Goal: Navigation & Orientation: Find specific page/section

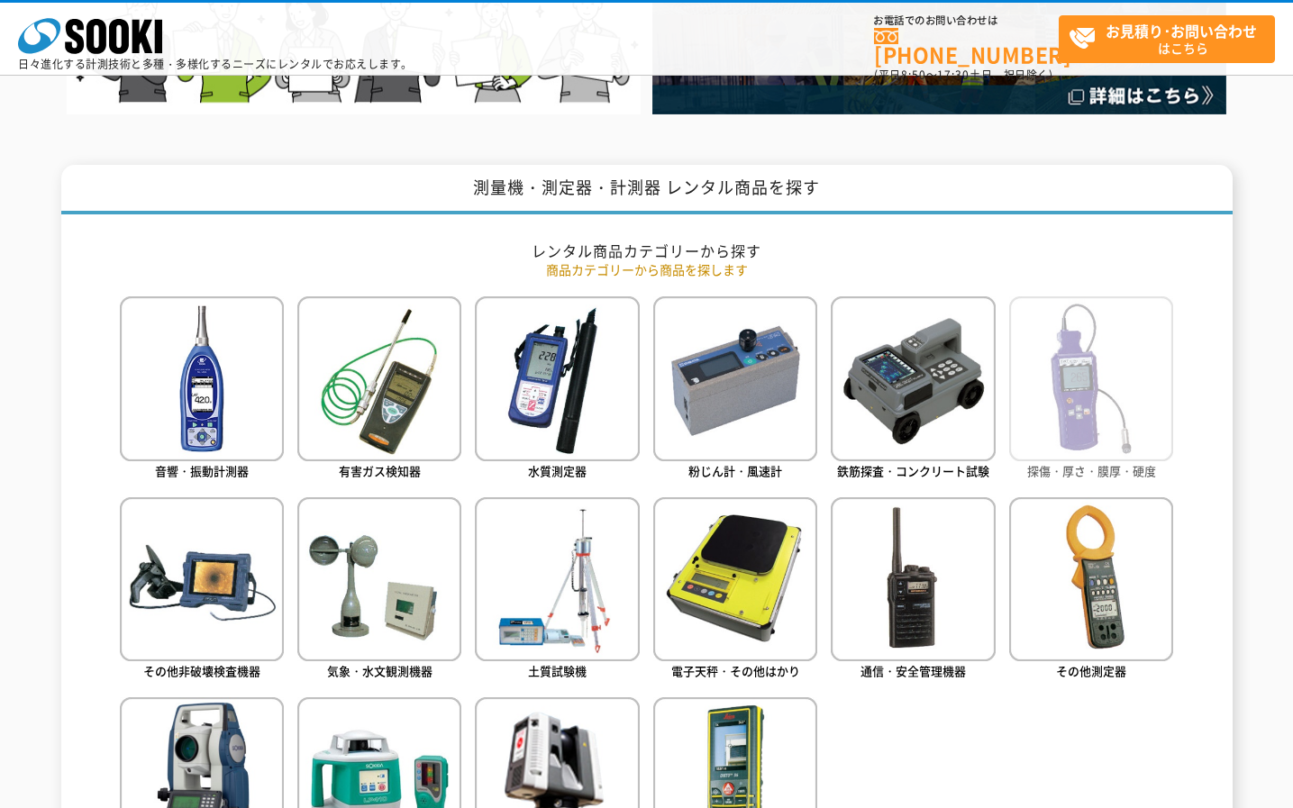
scroll to position [721, 0]
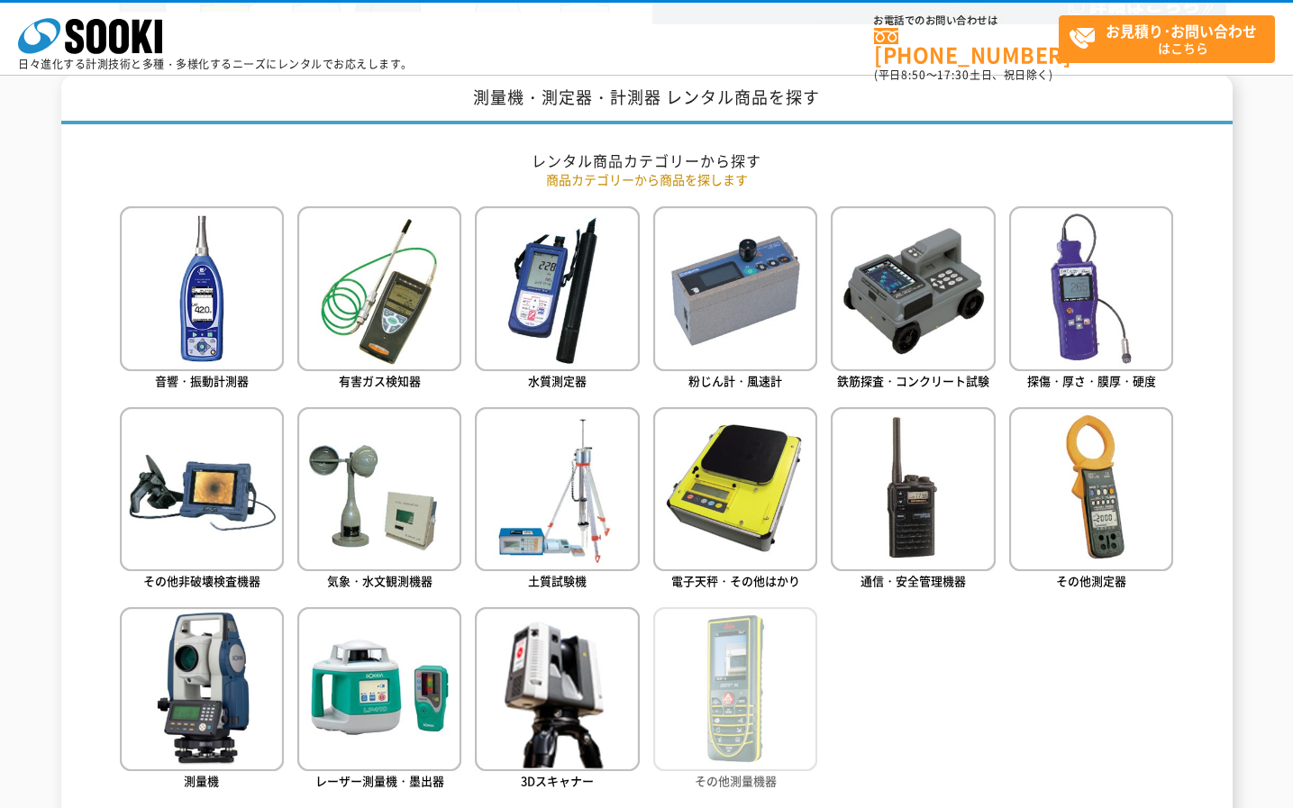
click at [782, 694] on img at bounding box center [735, 689] width 164 height 164
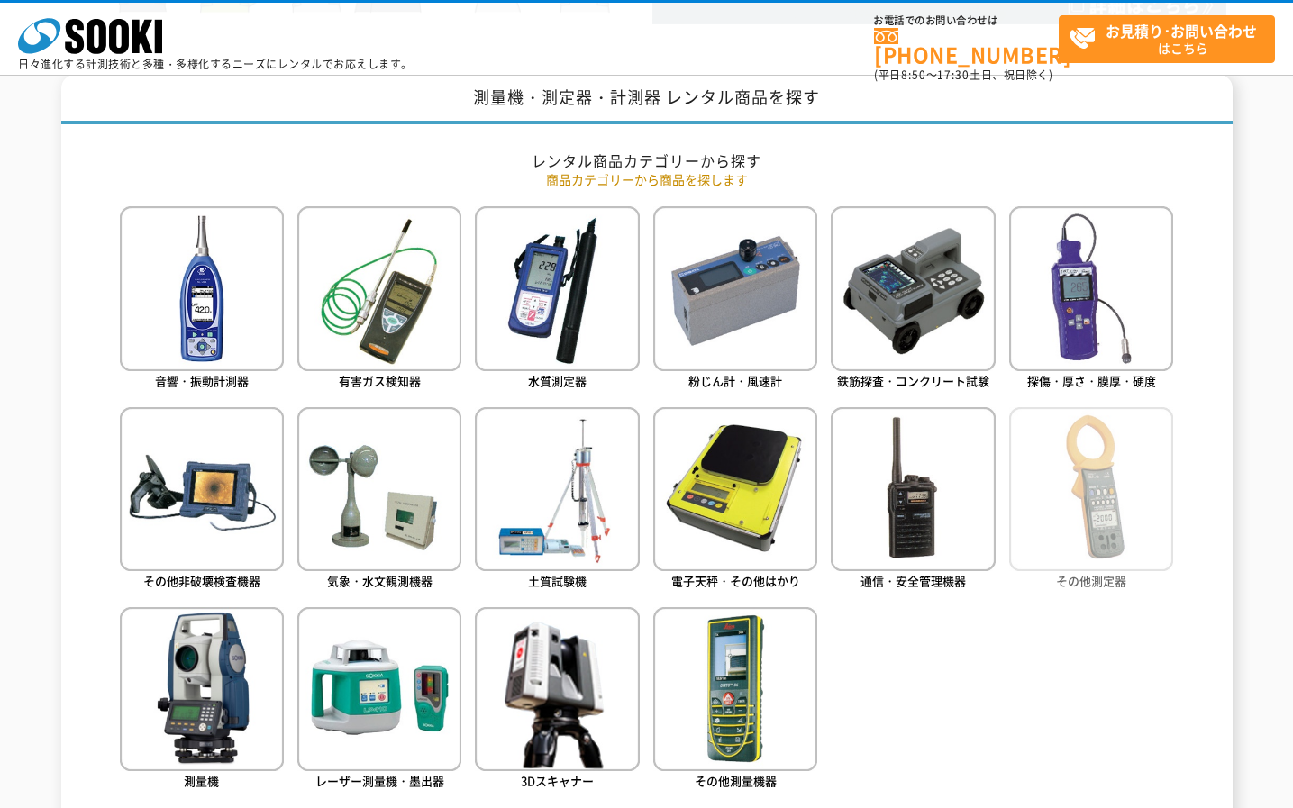
click at [1073, 461] on img at bounding box center [1091, 489] width 164 height 164
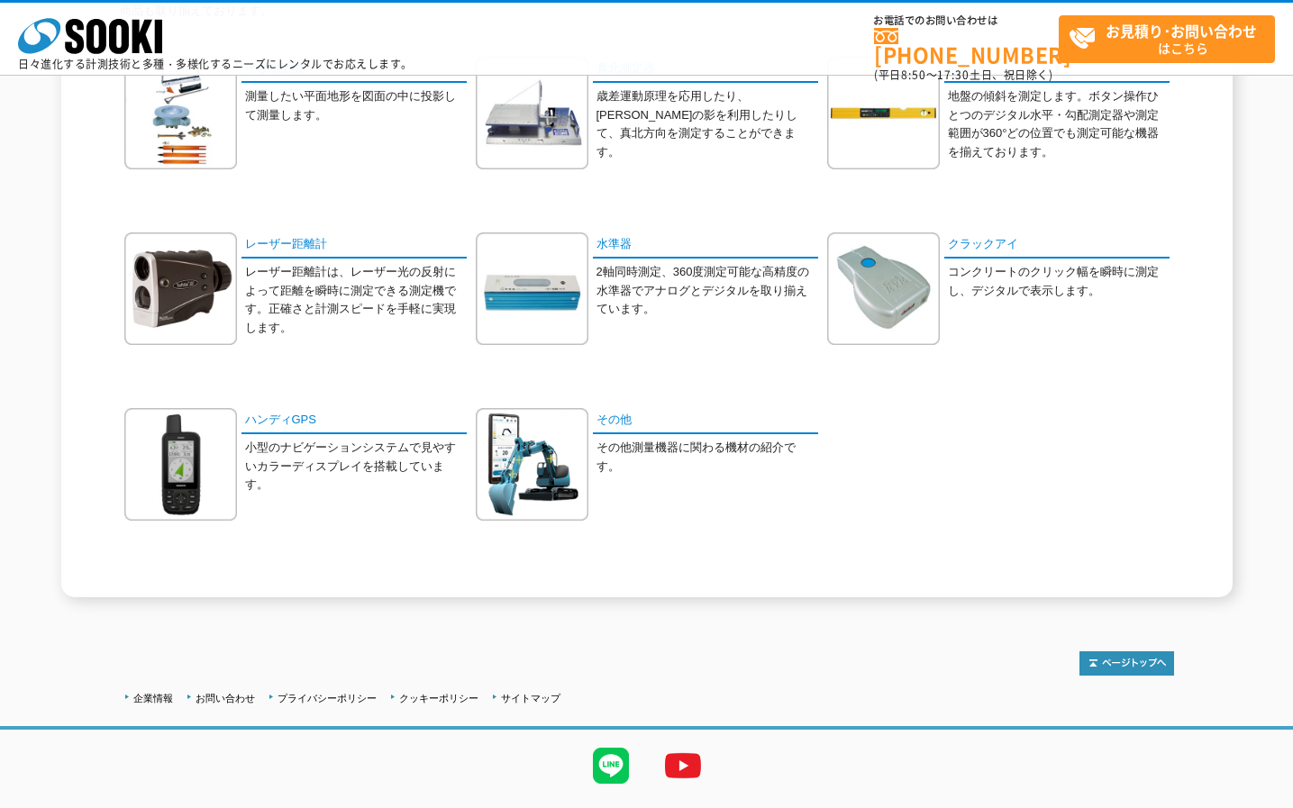
scroll to position [200, 0]
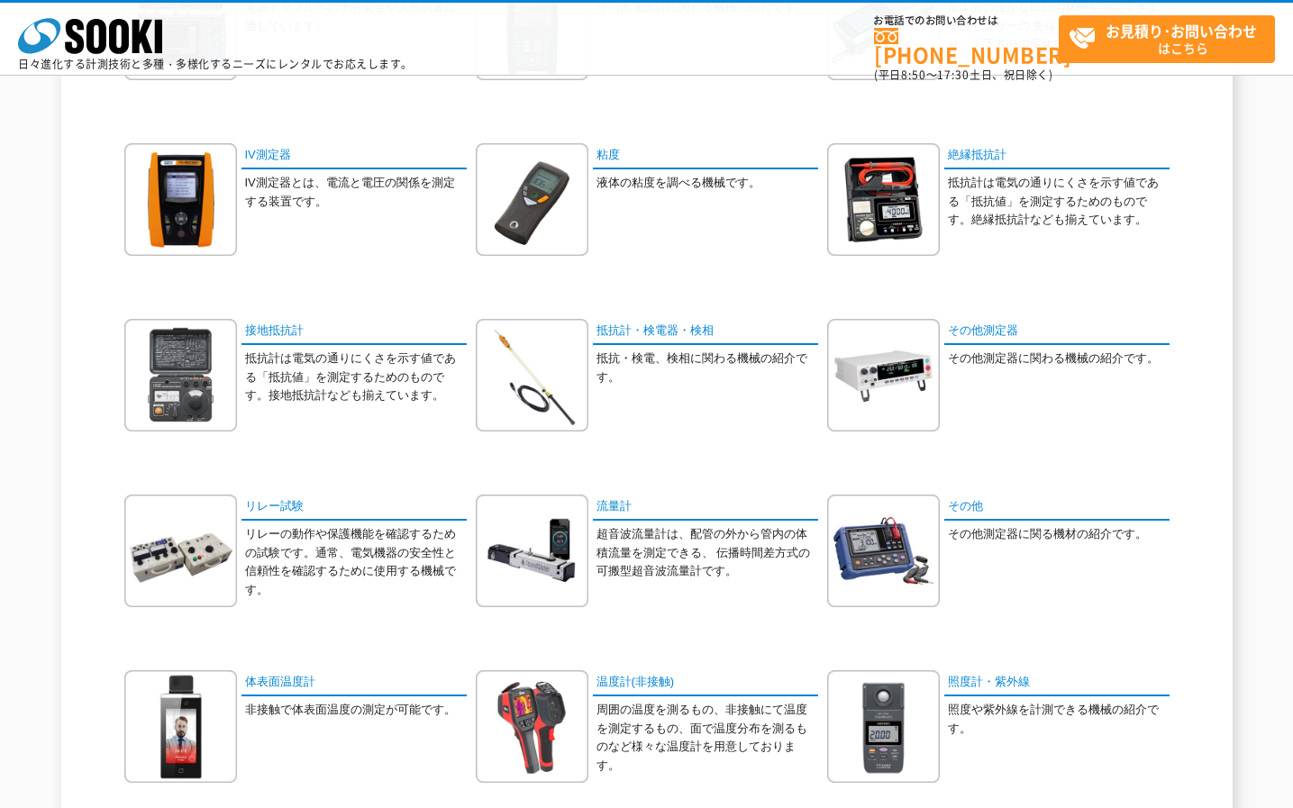
scroll to position [541, 0]
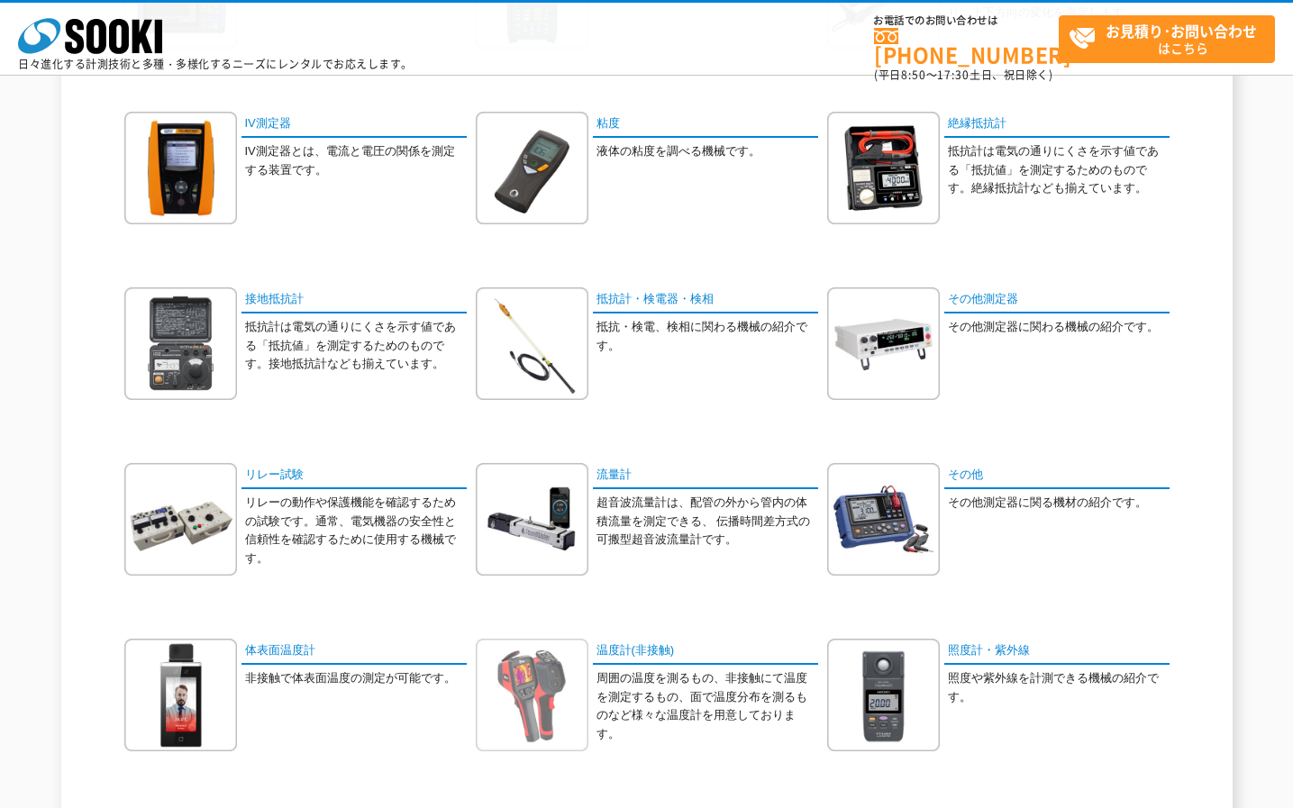
click at [555, 692] on img at bounding box center [532, 695] width 113 height 113
click at [224, 682] on img at bounding box center [180, 695] width 113 height 113
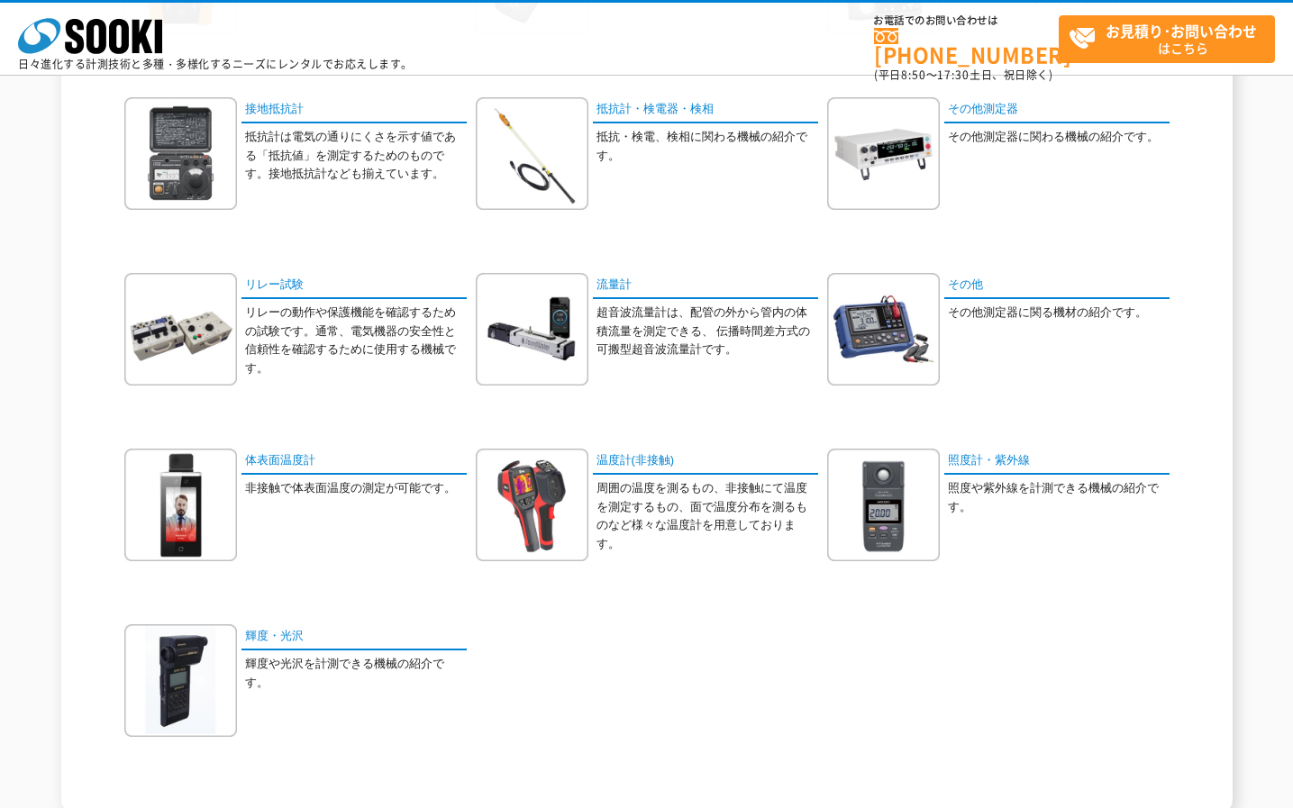
scroll to position [632, 0]
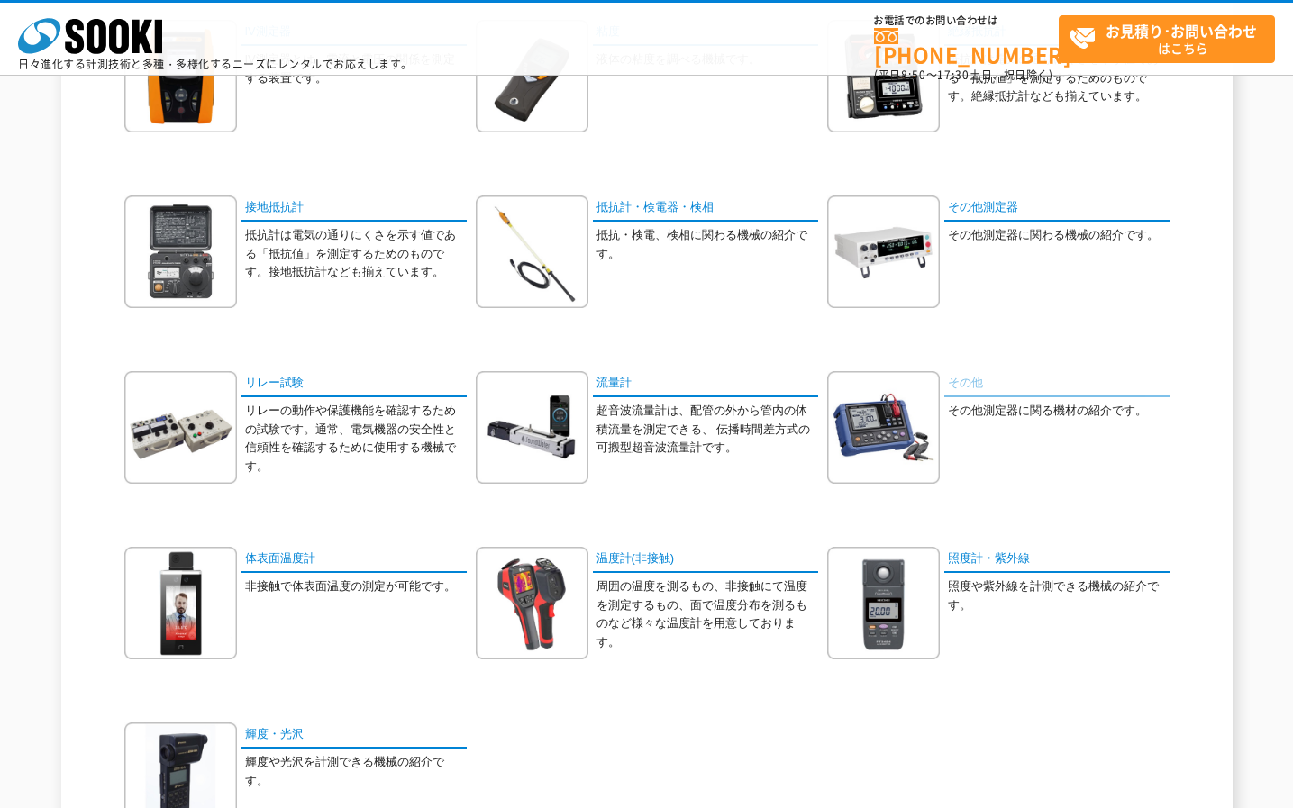
click at [974, 386] on link "その他" at bounding box center [1056, 384] width 225 height 26
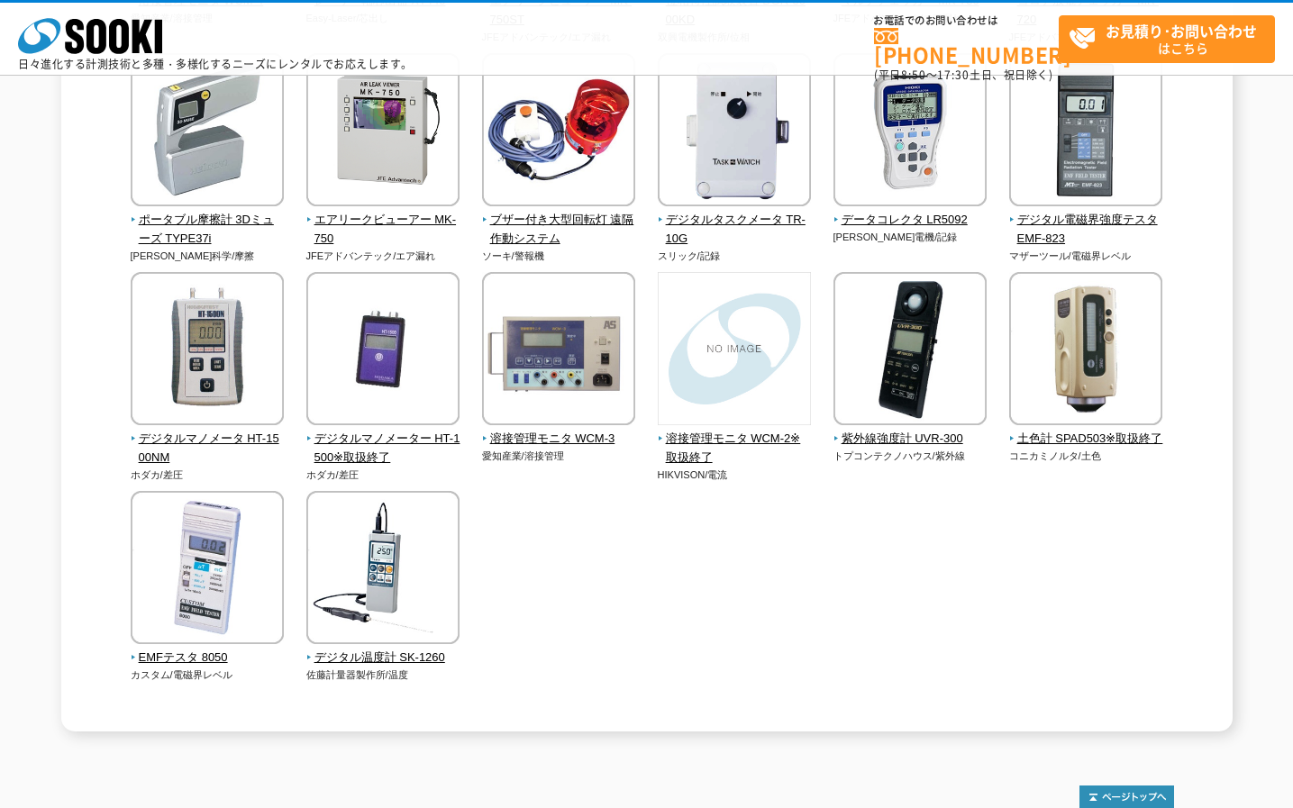
scroll to position [1923, 0]
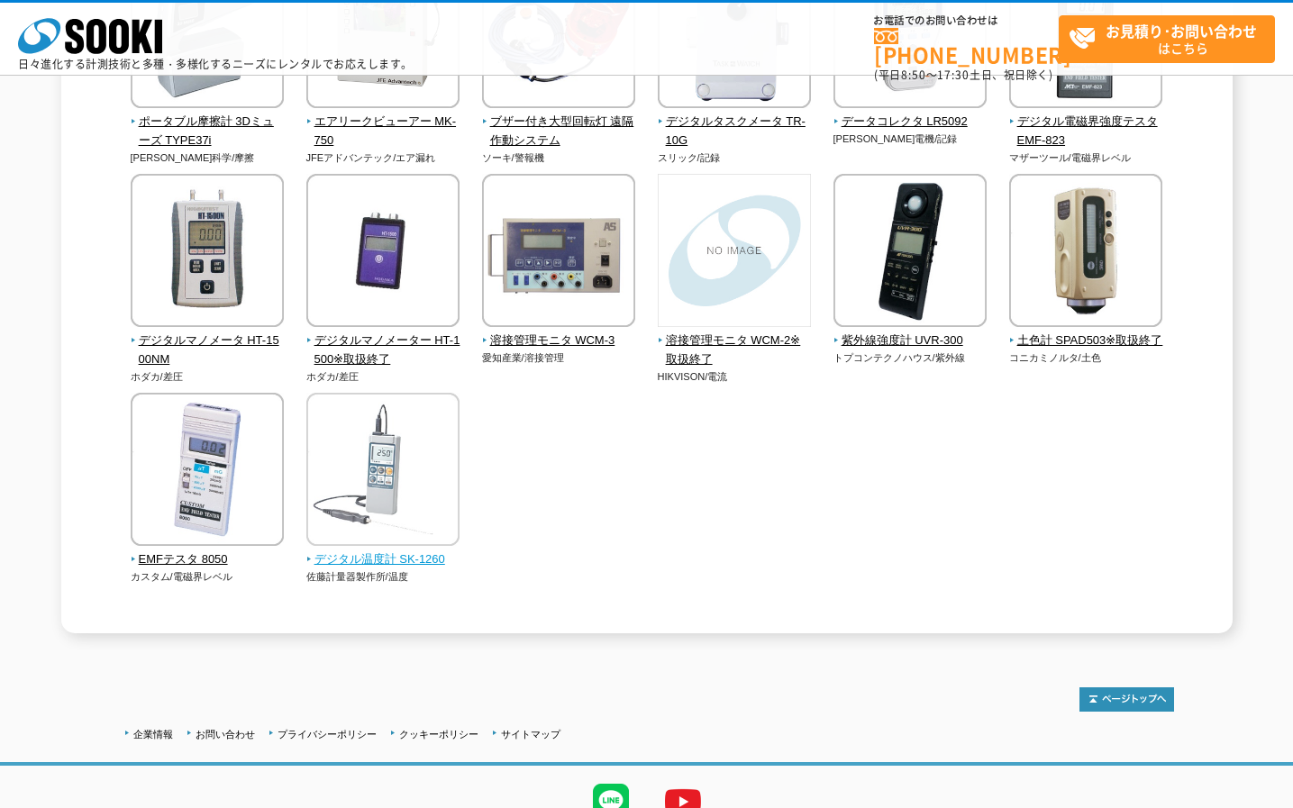
click at [328, 504] on img at bounding box center [382, 472] width 153 height 158
